Goal: Check status: Check status

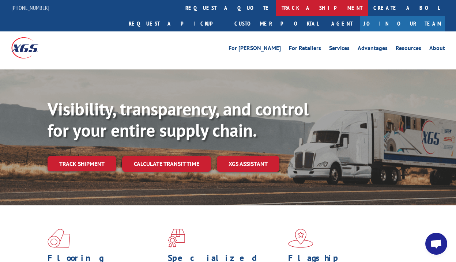
click at [276, 3] on link "track a shipment" at bounding box center [322, 8] width 92 height 16
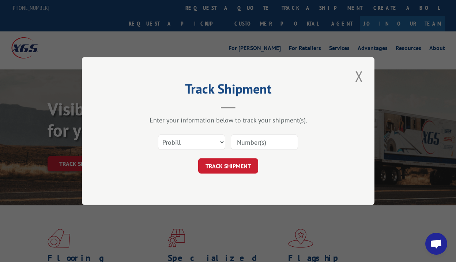
click at [243, 139] on input at bounding box center [264, 142] width 67 height 15
click at [259, 138] on input at bounding box center [264, 142] width 67 height 15
type input "17543249"
click at [236, 170] on button "TRACK SHIPMENT" at bounding box center [228, 165] width 60 height 15
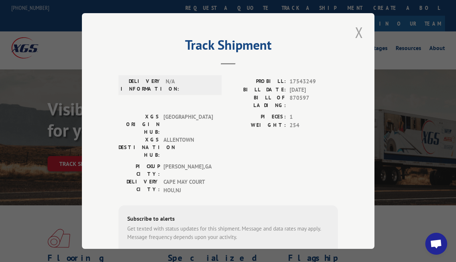
click at [358, 32] on button "Close modal" at bounding box center [359, 32] width 12 height 20
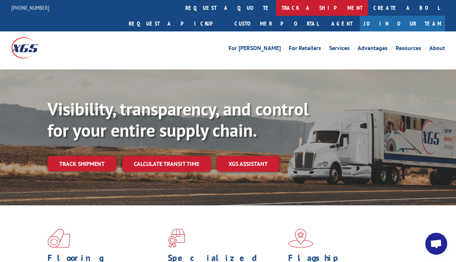
click at [276, 8] on link "track a shipment" at bounding box center [322, 8] width 92 height 16
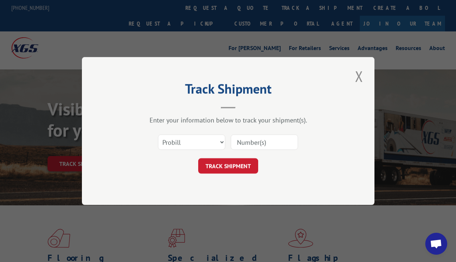
click at [240, 146] on input at bounding box center [264, 142] width 67 height 15
click at [262, 143] on input at bounding box center [264, 142] width 67 height 15
type input "17543249"
click at [253, 165] on button "TRACK SHIPMENT" at bounding box center [228, 165] width 60 height 15
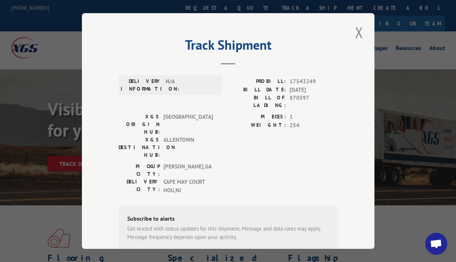
drag, startPoint x: 317, startPoint y: 88, endPoint x: 283, endPoint y: 84, distance: 35.0
click at [283, 84] on div "PROBILL: 17543249 BILL DATE: [DATE] BILL OF LADING: 870597" at bounding box center [283, 94] width 110 height 32
click at [308, 82] on span "17543249" at bounding box center [314, 82] width 48 height 8
drag, startPoint x: 317, startPoint y: 82, endPoint x: 290, endPoint y: 82, distance: 27.4
click at [290, 82] on span "17543249" at bounding box center [314, 82] width 48 height 8
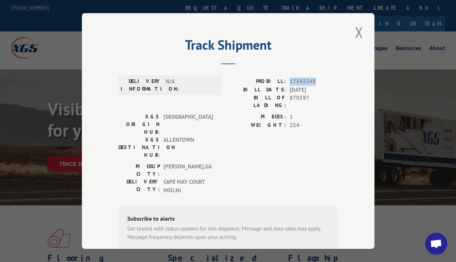
copy span "17543249"
click at [357, 33] on button "Close modal" at bounding box center [359, 32] width 12 height 20
